Goal: Find contact information: Obtain details needed to contact an individual or organization

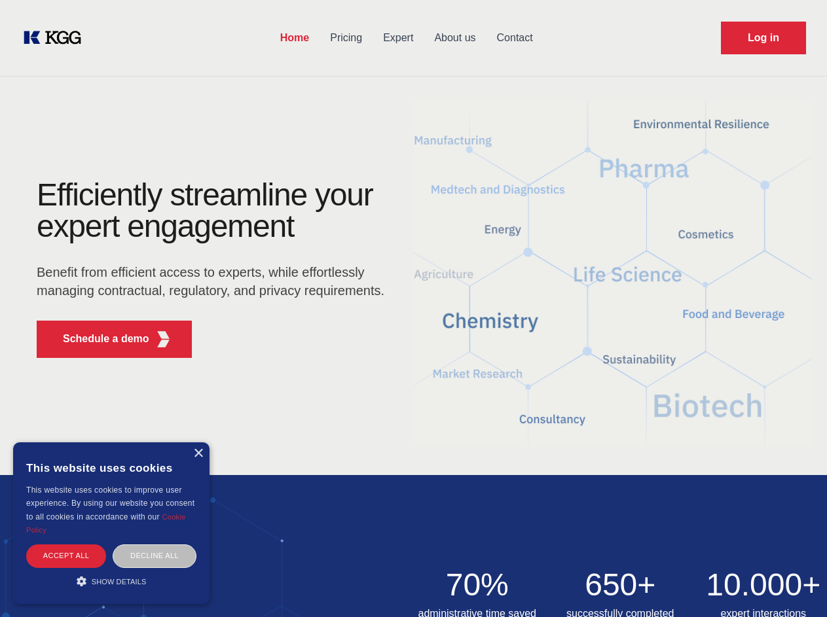
click at [413, 308] on div "Efficiently streamline your expert engagement Benefit from efficient access to …" at bounding box center [215, 273] width 398 height 189
click at [98, 339] on p "Schedule a demo" at bounding box center [106, 339] width 86 height 16
click at [198, 454] on div "× This website uses cookies This website uses cookies to improve user experienc…" at bounding box center [111, 524] width 196 height 162
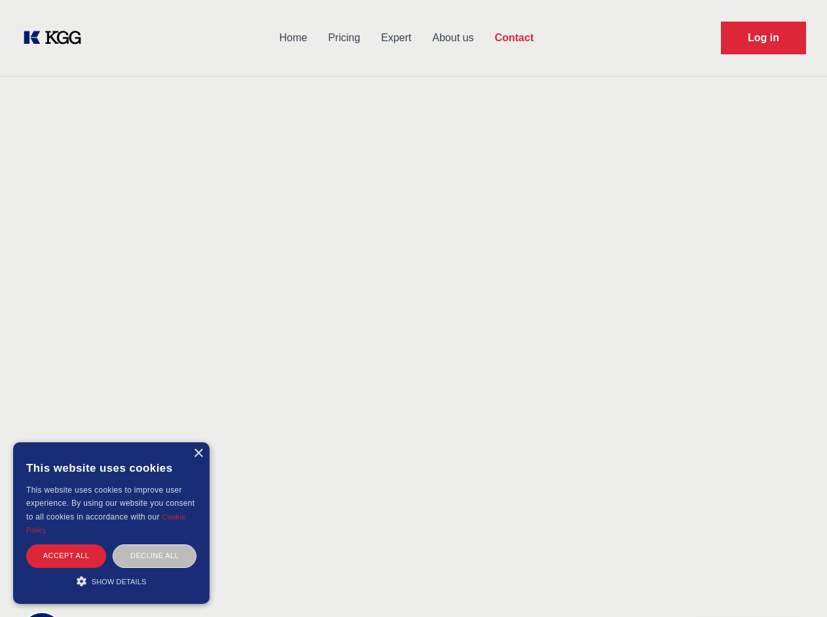
click at [66, 556] on div "Accept all" at bounding box center [66, 556] width 80 height 23
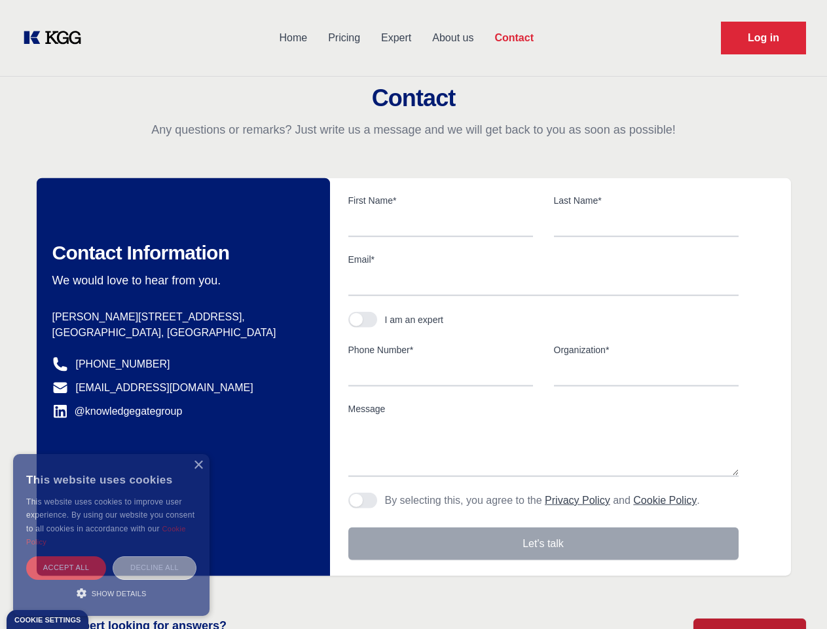
click at [155, 556] on div "Contact Information We would love to hear from you. Postal address [PERSON_NAME…" at bounding box center [183, 376] width 293 height 397
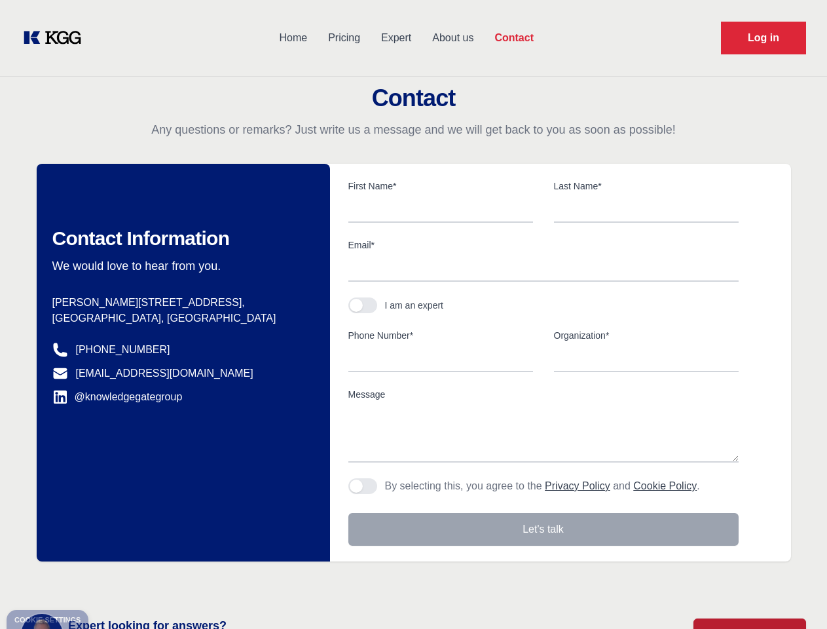
click at [111, 581] on main "Contact Any questions or remarks? Just write us a message and we will get back …" at bounding box center [413, 341] width 827 height 682
